Goal: Task Accomplishment & Management: Use online tool/utility

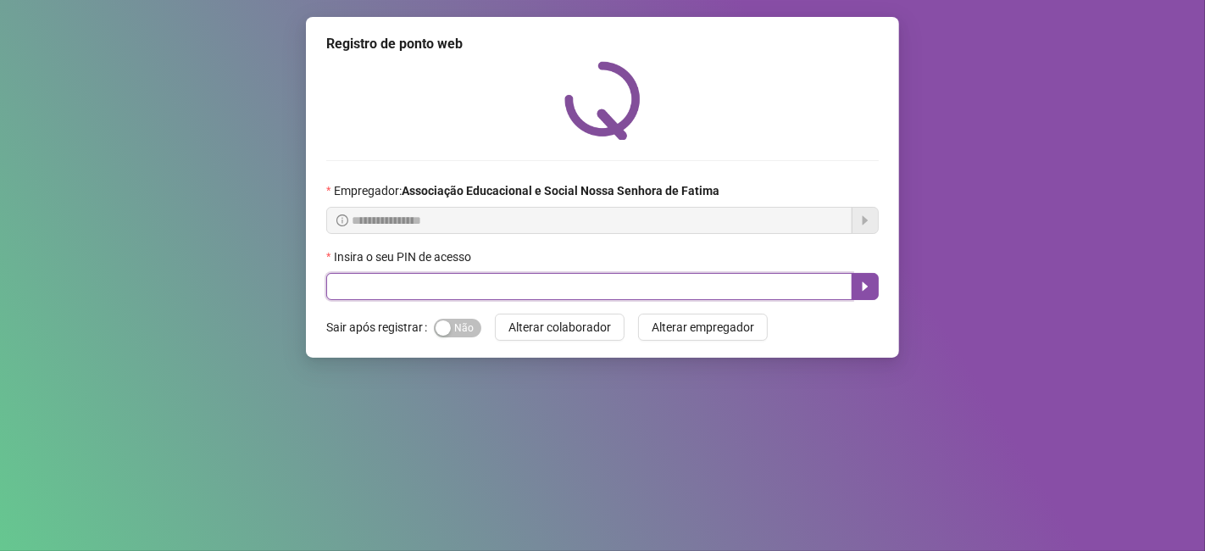
click at [550, 275] on input "text" at bounding box center [589, 286] width 526 height 27
type input "*****"
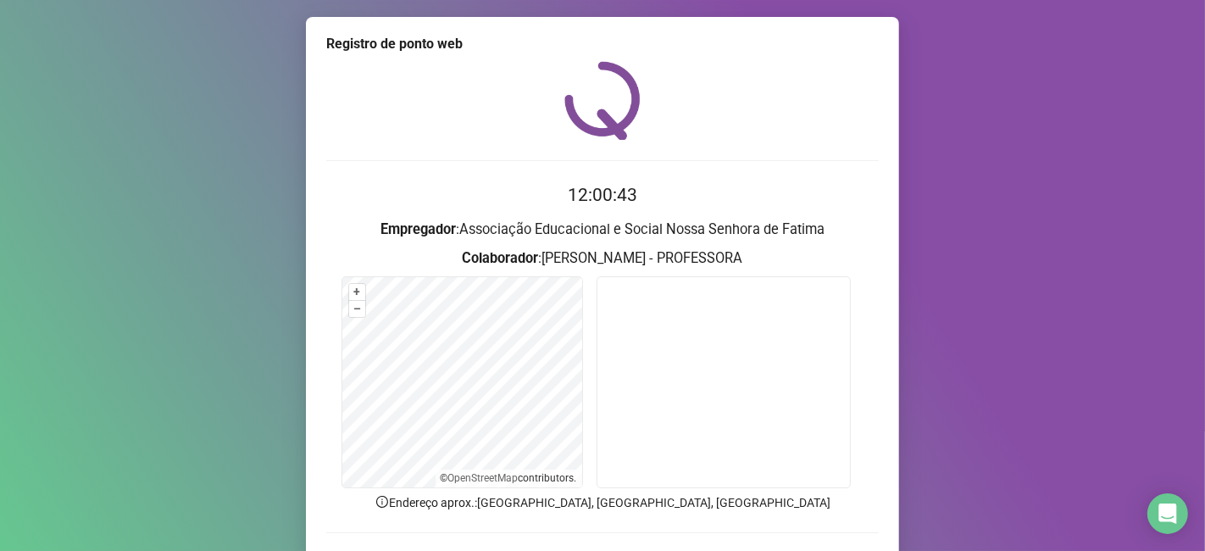
scroll to position [109, 0]
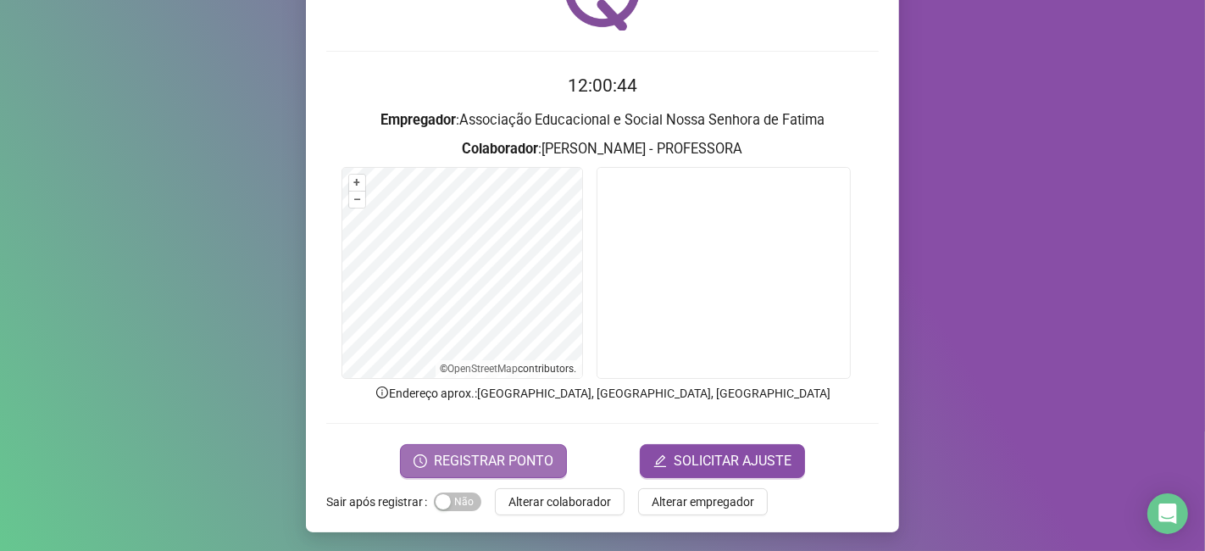
click at [501, 464] on span "REGISTRAR PONTO" at bounding box center [494, 461] width 120 height 20
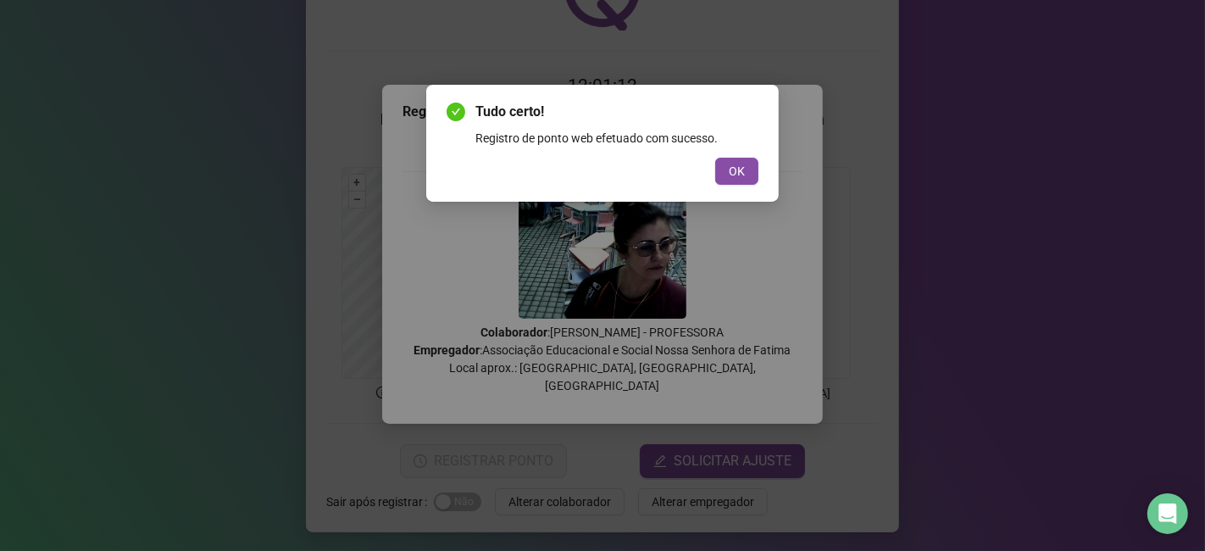
click at [759, 176] on div "Tudo certo! Registro de ponto web efetuado com sucesso. OK" at bounding box center [602, 143] width 353 height 117
click at [755, 175] on button "OK" at bounding box center [736, 171] width 43 height 27
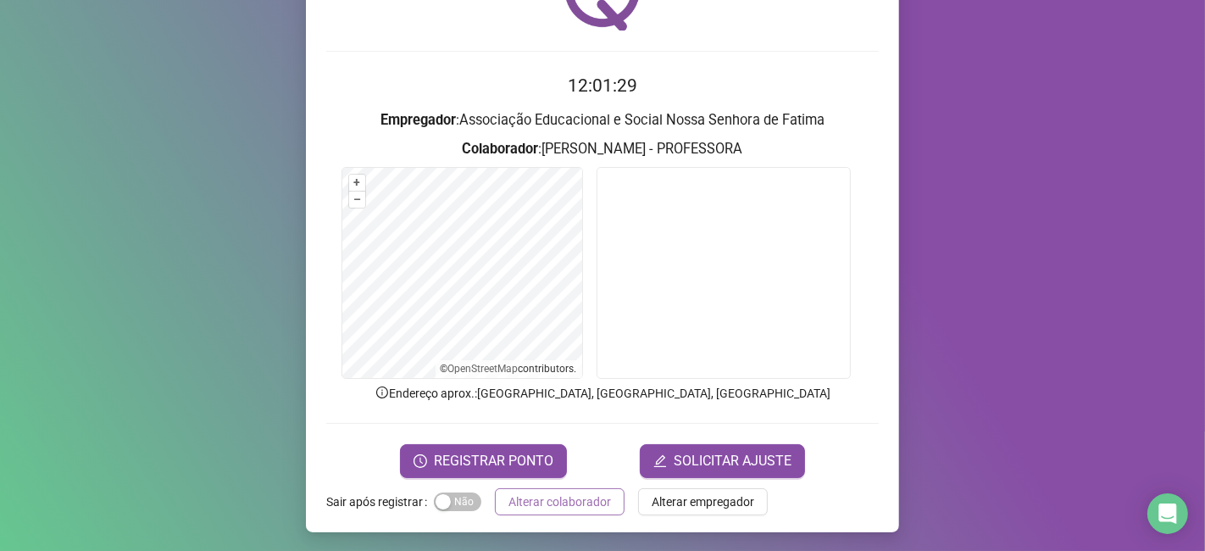
click at [577, 493] on span "Alterar colaborador" at bounding box center [560, 501] width 103 height 19
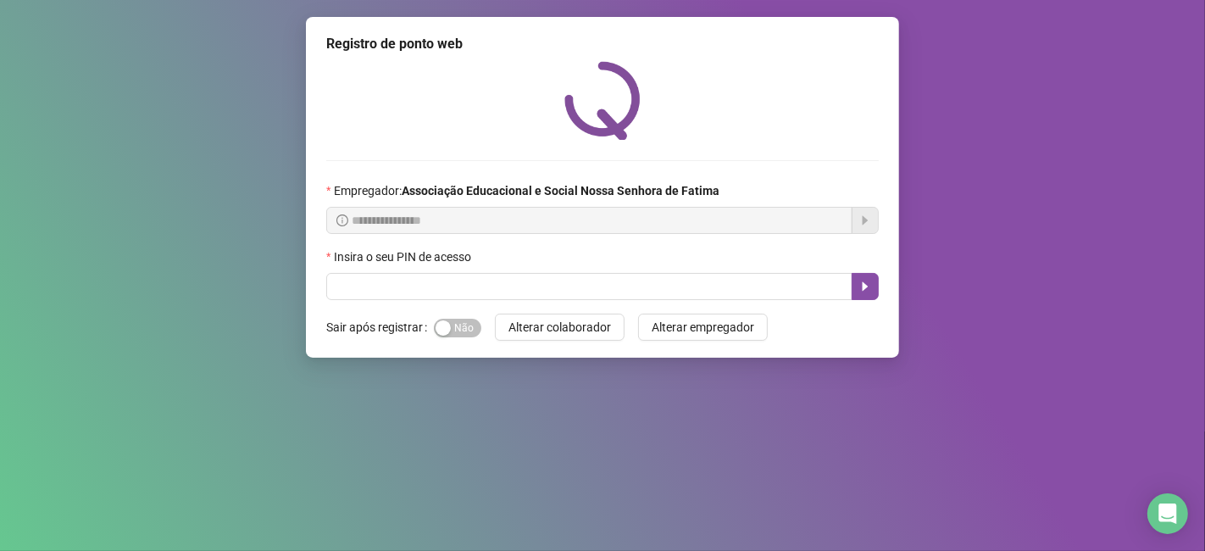
scroll to position [0, 0]
